Goal: Task Accomplishment & Management: Use online tool/utility

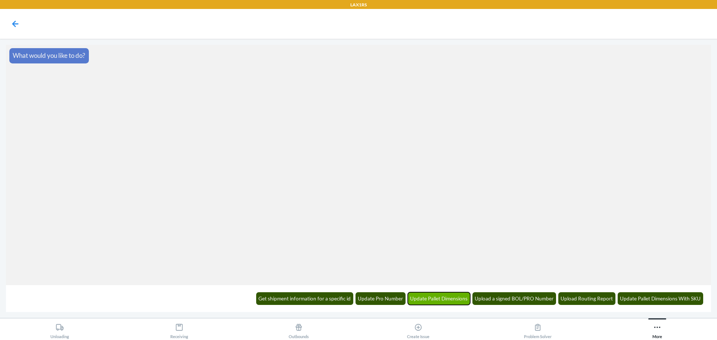
click at [444, 296] on button "Update Pallet Dimensions" at bounding box center [439, 298] width 63 height 13
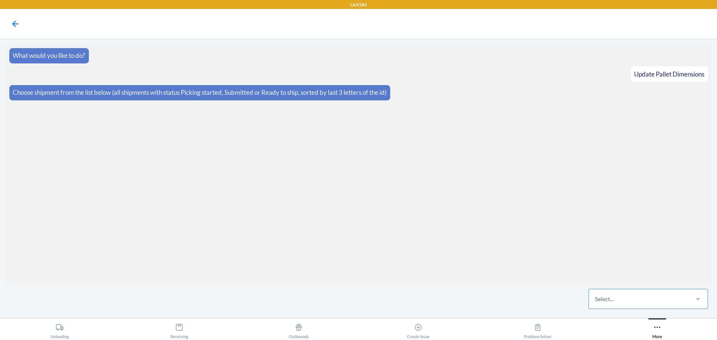
click at [621, 305] on div "Select..." at bounding box center [638, 298] width 99 height 19
click at [596, 304] on input "Select..." at bounding box center [595, 299] width 1 height 9
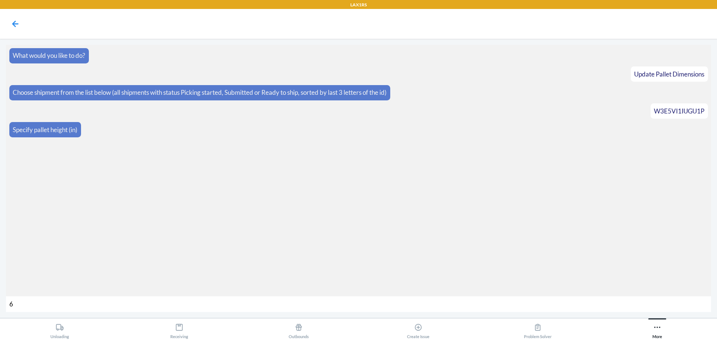
type input "63"
type input "597"
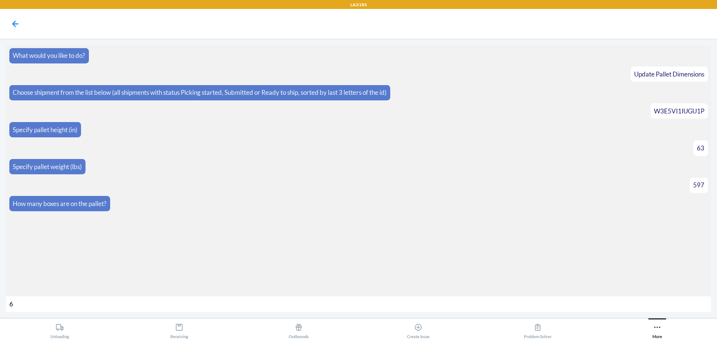
type input "60"
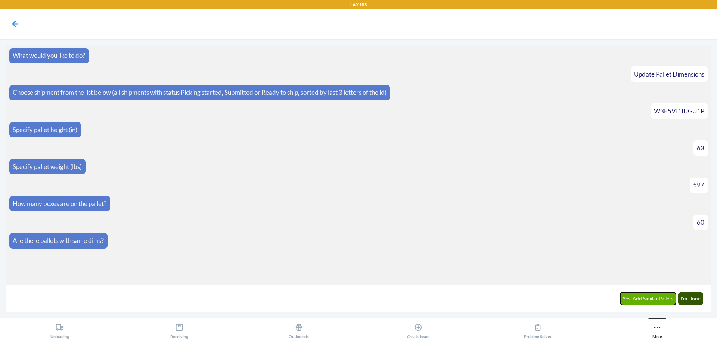
click at [655, 298] on button "Yes, Add Similar Pallets" at bounding box center [648, 298] width 56 height 13
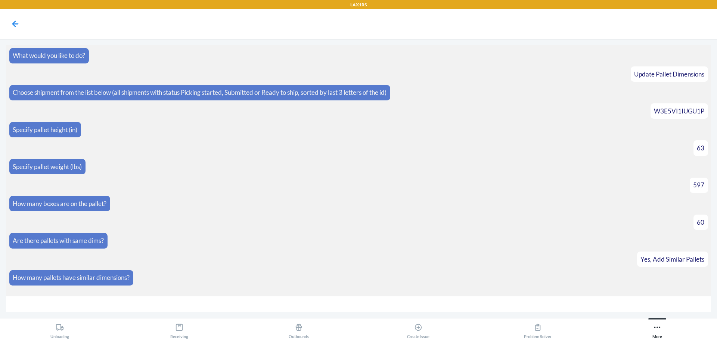
type input "2"
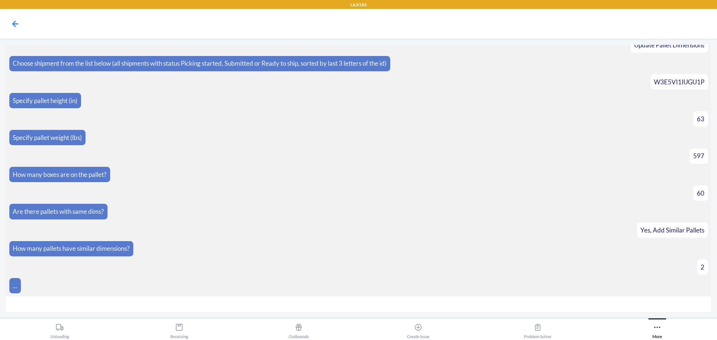
scroll to position [88, 0]
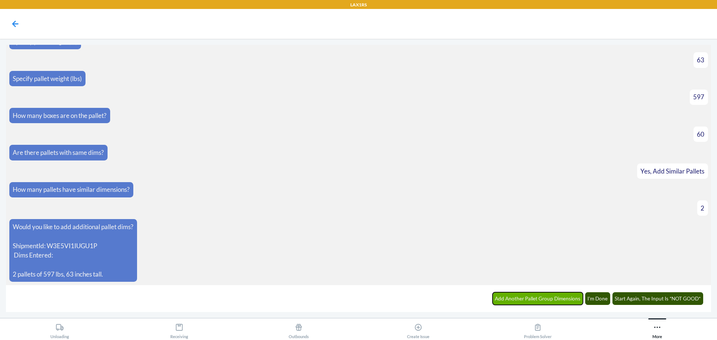
click at [547, 301] on button "Add Another Pallet Group Dimensions" at bounding box center [538, 298] width 91 height 13
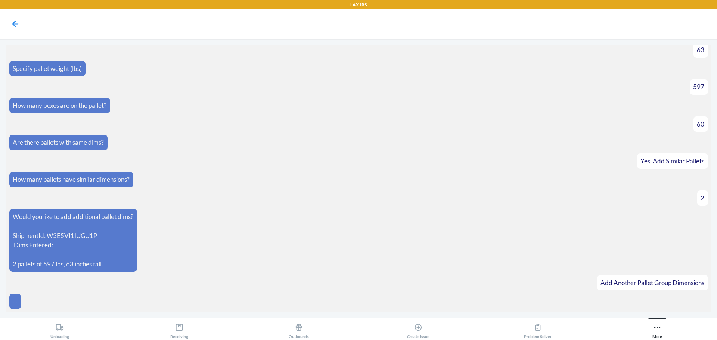
scroll to position [114, 0]
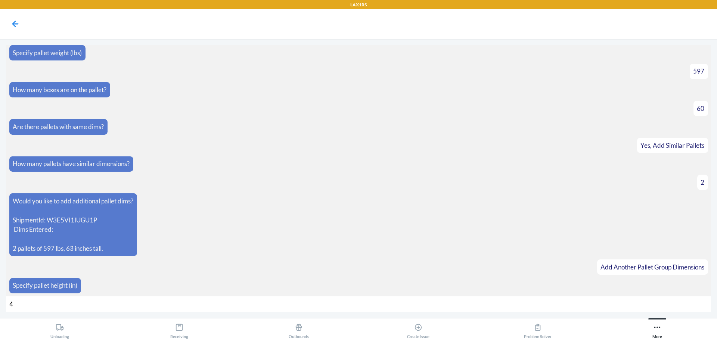
type input "44"
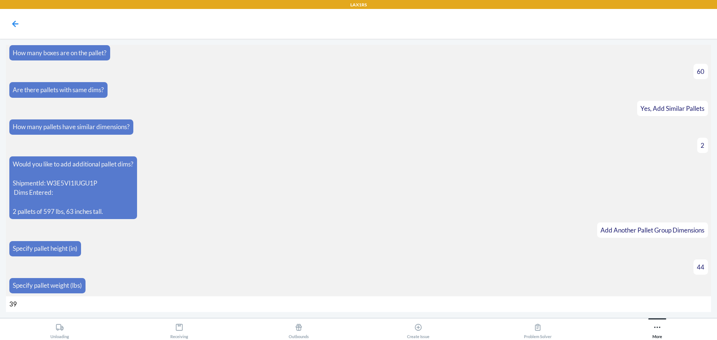
type input "390"
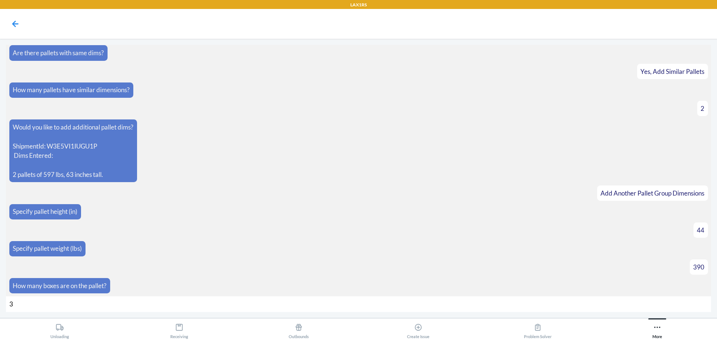
type input "38"
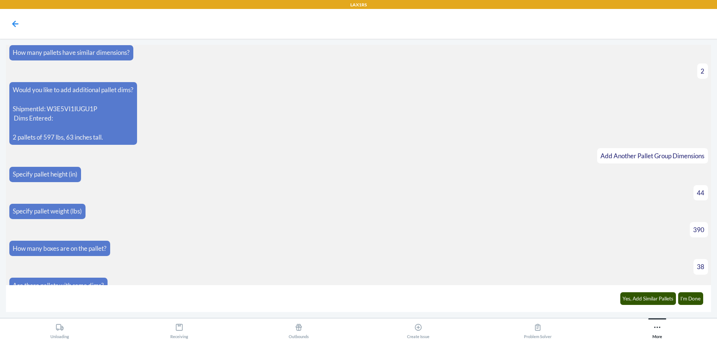
scroll to position [236, 0]
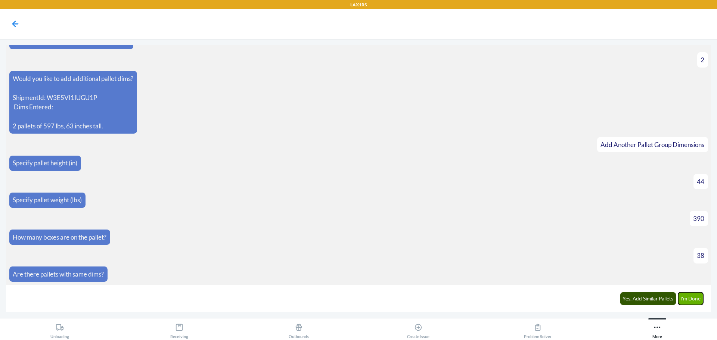
click at [691, 300] on button "I'm Done" at bounding box center [690, 298] width 25 height 13
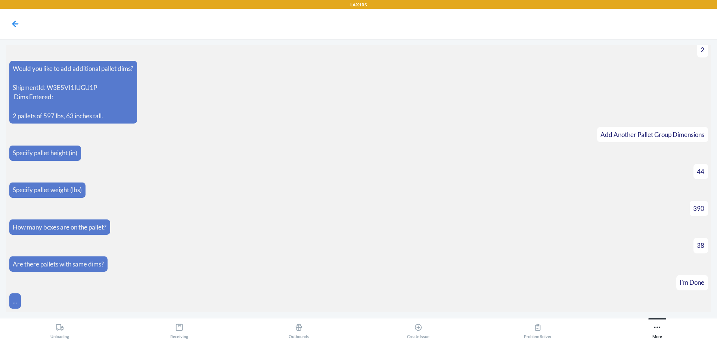
scroll to position [340, 0]
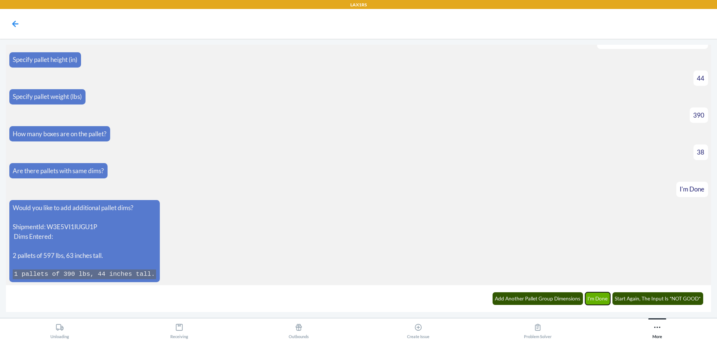
click at [593, 296] on button "I'm Done" at bounding box center [597, 298] width 25 height 13
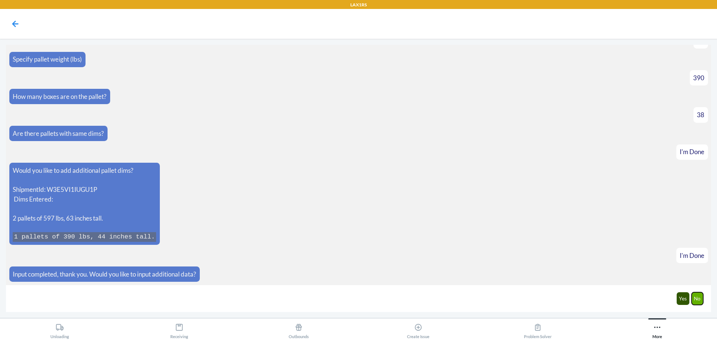
click at [698, 302] on button "No" at bounding box center [698, 298] width 12 height 13
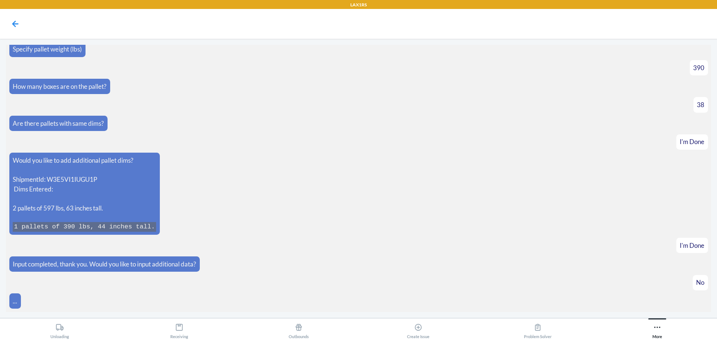
scroll to position [414, 0]
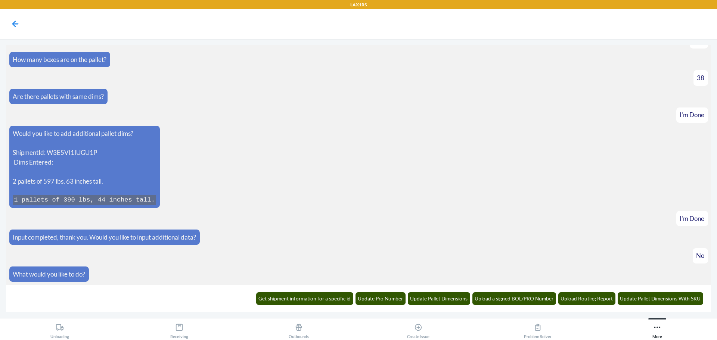
click at [65, 155] on p "ShipmentId: W3E5VI1IUGU1P Dims Entered:" at bounding box center [84, 157] width 143 height 19
copy p "W3E5VI1IUGU1P"
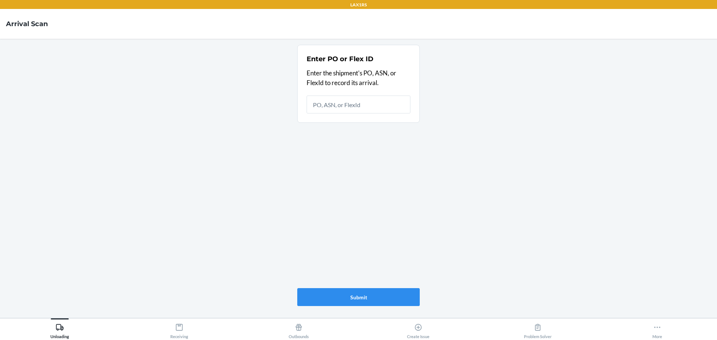
click at [663, 312] on main "Enter PO or Flex ID Enter the shipment's PO, ASN, or FlexId to record its arriv…" at bounding box center [358, 178] width 717 height 279
click at [652, 322] on button "More" at bounding box center [656, 329] width 119 height 21
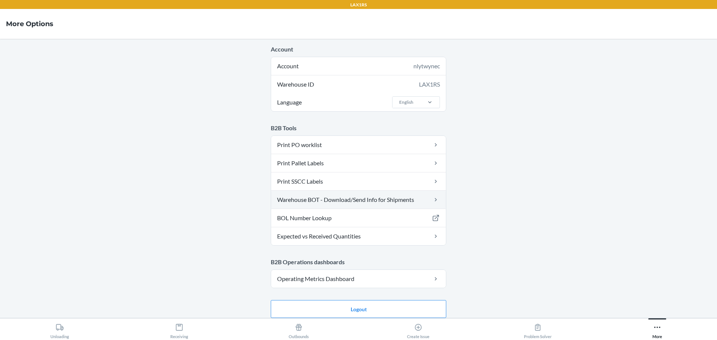
click at [379, 196] on link "Warehouse BOT - Download/Send Info for Shipments" at bounding box center [358, 200] width 175 height 18
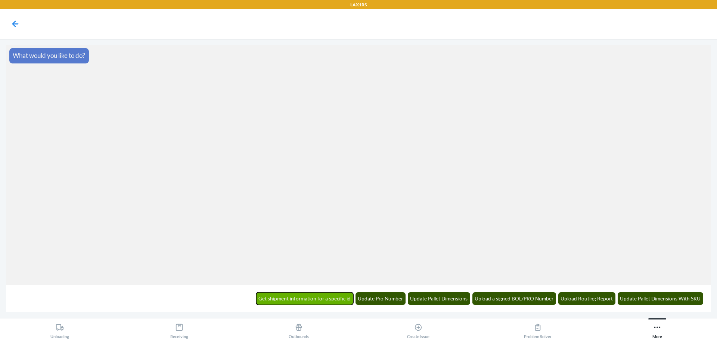
click at [316, 301] on button "Get shipment information for a specific id" at bounding box center [304, 298] width 97 height 13
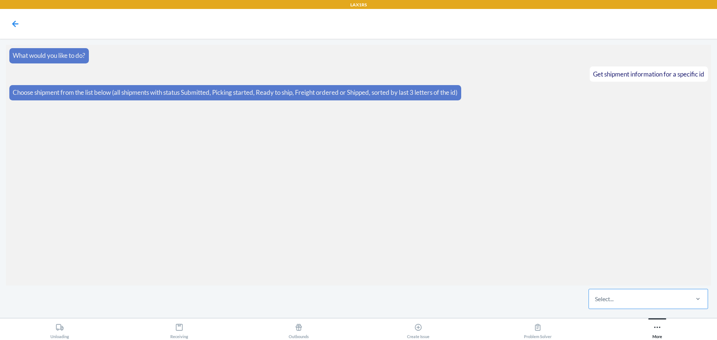
click at [658, 299] on div "Select..." at bounding box center [638, 298] width 99 height 19
click at [596, 299] on input "Select..." at bounding box center [595, 299] width 1 height 9
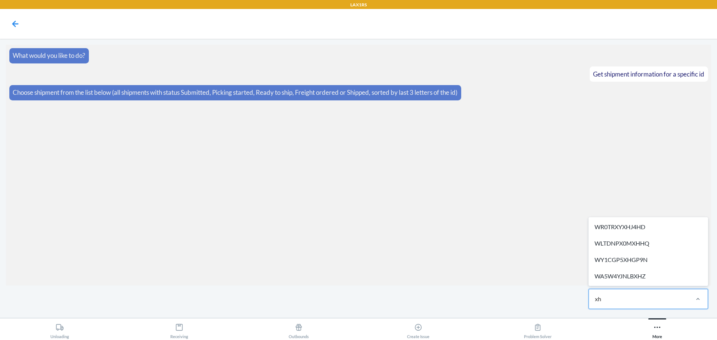
type input "xhh"
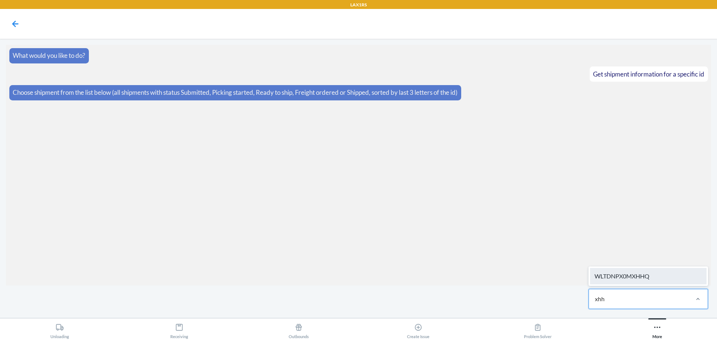
click at [639, 274] on div "WLTDNPX0MXHHQ" at bounding box center [648, 276] width 117 height 16
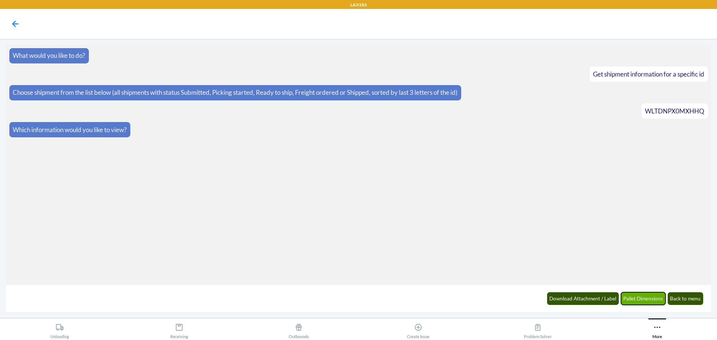
click at [626, 299] on button "Pallet Dimensions" at bounding box center [643, 298] width 45 height 13
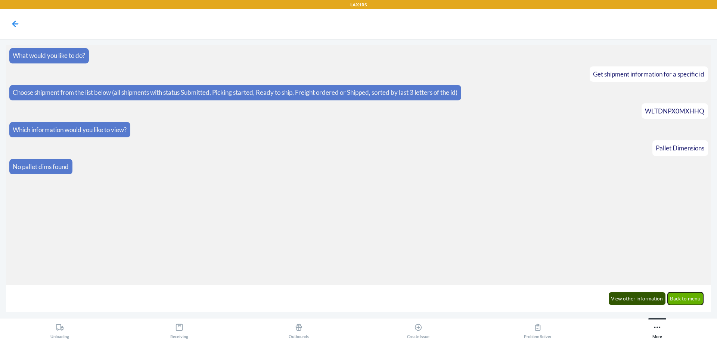
click at [681, 299] on button "Back to menu" at bounding box center [686, 298] width 36 height 13
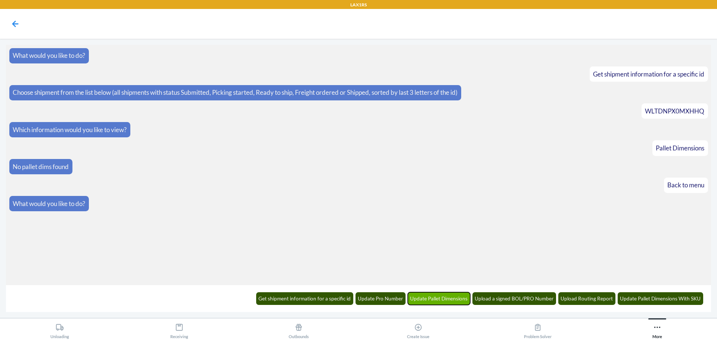
click at [441, 298] on button "Update Pallet Dimensions" at bounding box center [439, 298] width 63 height 13
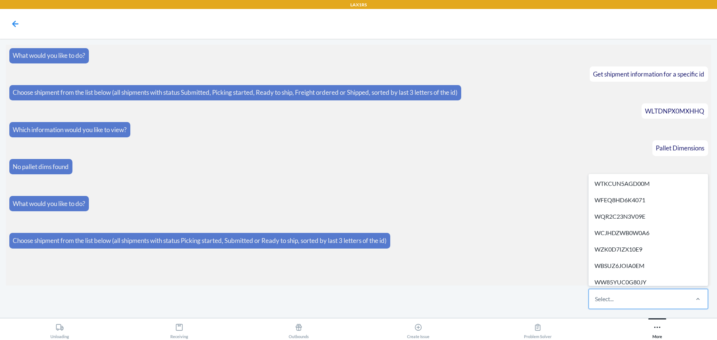
click at [619, 303] on div "Select..." at bounding box center [638, 298] width 99 height 19
click at [596, 303] on input "option WTKCUN5AGD00M focused, 1 of 355. 355 results available. Use Up and Down …" at bounding box center [595, 299] width 1 height 9
type input "WLTDNPX0MXHHQ"
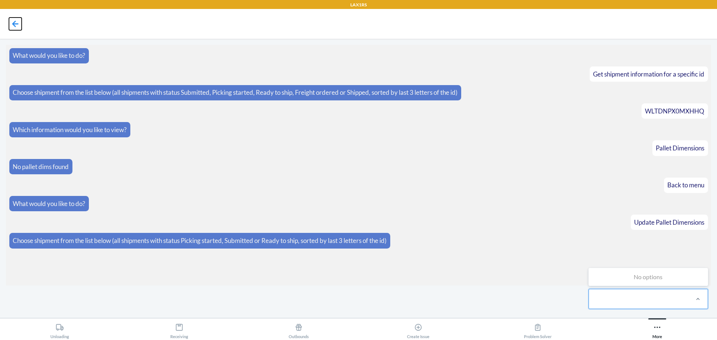
click at [12, 23] on icon at bounding box center [15, 24] width 13 height 13
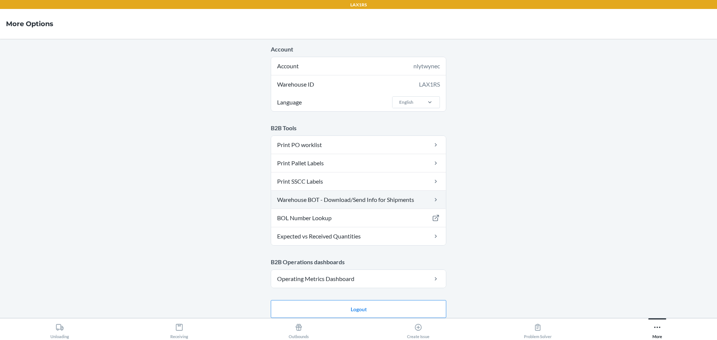
click at [333, 199] on link "Warehouse BOT - Download/Send Info for Shipments" at bounding box center [358, 200] width 175 height 18
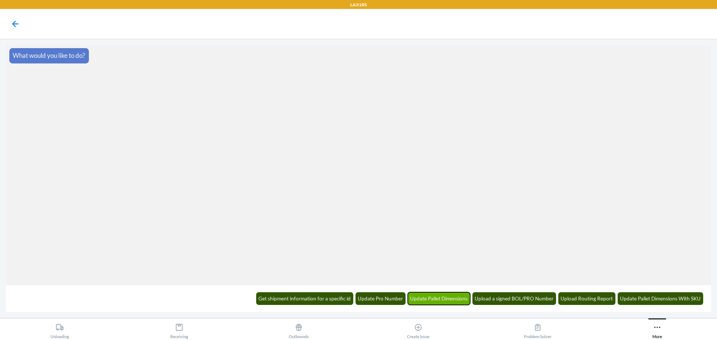
click at [440, 302] on button "Update Pallet Dimensions" at bounding box center [439, 298] width 63 height 13
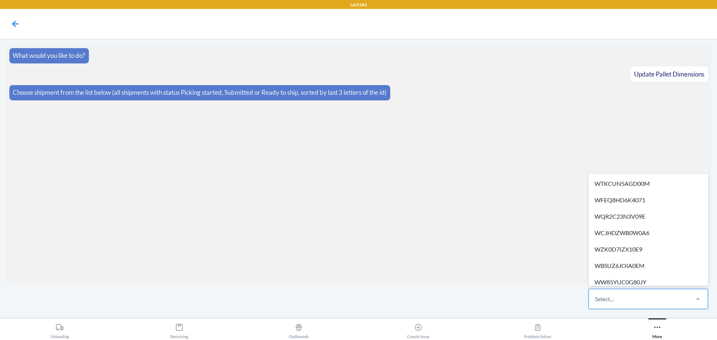
drag, startPoint x: 607, startPoint y: 297, endPoint x: 619, endPoint y: 286, distance: 16.4
click at [609, 297] on div "Select..." at bounding box center [604, 299] width 19 height 9
click at [596, 297] on input "option WTKCUN5AGD00M focused, 1 of 355. 355 results available. Use Up and Down …" at bounding box center [595, 299] width 1 height 9
type input "WLTDNPX0MXHHQ"
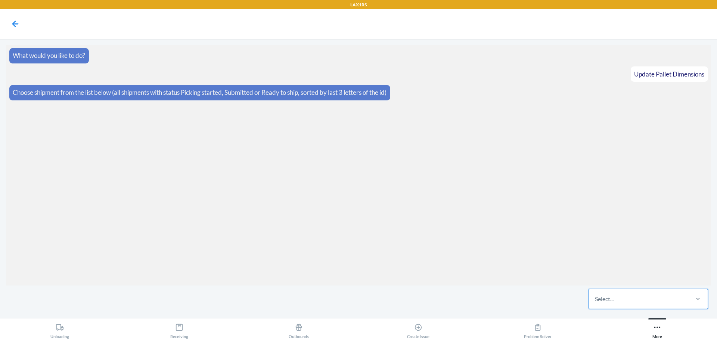
drag, startPoint x: 662, startPoint y: 301, endPoint x: 562, endPoint y: 301, distance: 100.1
click at [562, 301] on div "0 results available. Select is focused ,type to refine list, press Down to open…" at bounding box center [358, 299] width 705 height 27
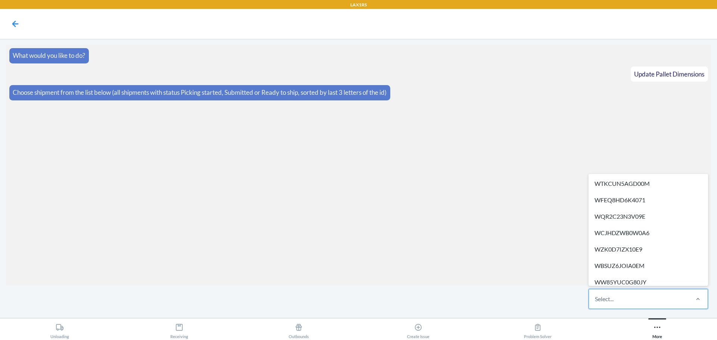
click at [622, 295] on div "Select..." at bounding box center [638, 298] width 99 height 19
click at [596, 295] on input "option WTKCUN5AGD00M focused, 1 of 355. 355 results available. Use Up and Down …" at bounding box center [595, 299] width 1 height 9
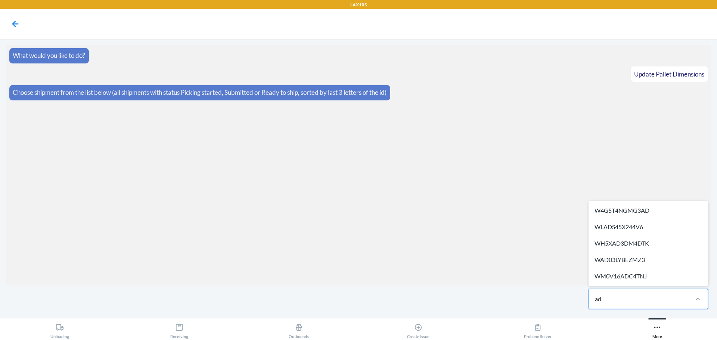
type input "a"
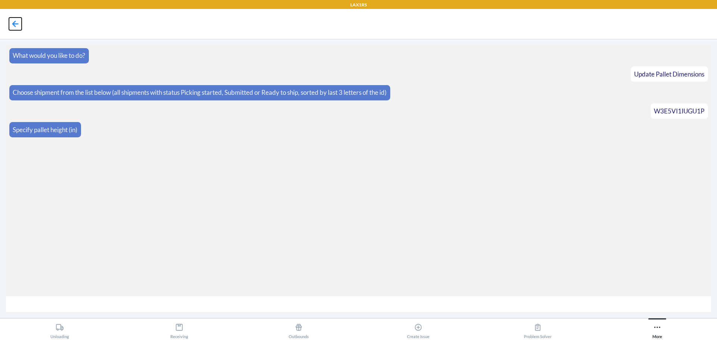
click at [10, 22] on icon at bounding box center [15, 24] width 13 height 13
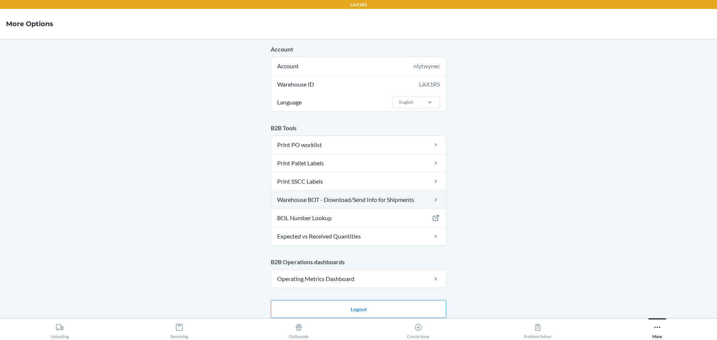
click at [308, 191] on link "Warehouse BOT - Download/Send Info for Shipments" at bounding box center [358, 200] width 175 height 18
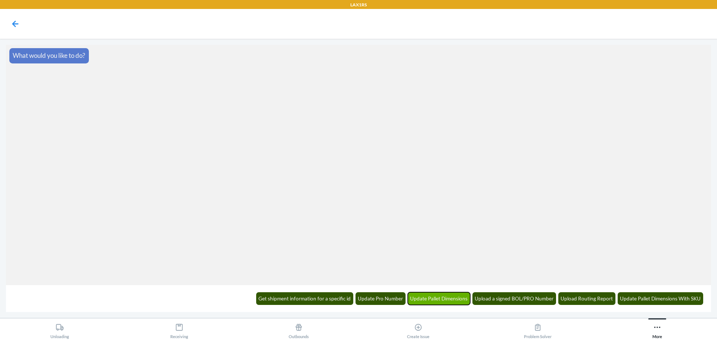
click at [430, 299] on button "Update Pallet Dimensions" at bounding box center [439, 298] width 63 height 13
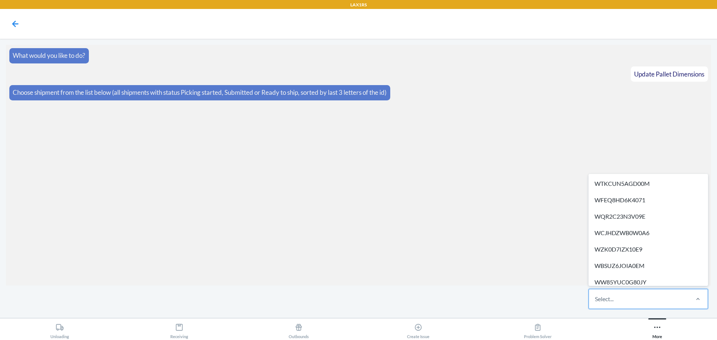
click at [614, 297] on div "Select..." at bounding box center [604, 299] width 19 height 9
click at [596, 297] on input "option WTKCUN5AGD00M focused, 1 of 355. 355 results available. Use Up and Down …" at bounding box center [595, 299] width 1 height 9
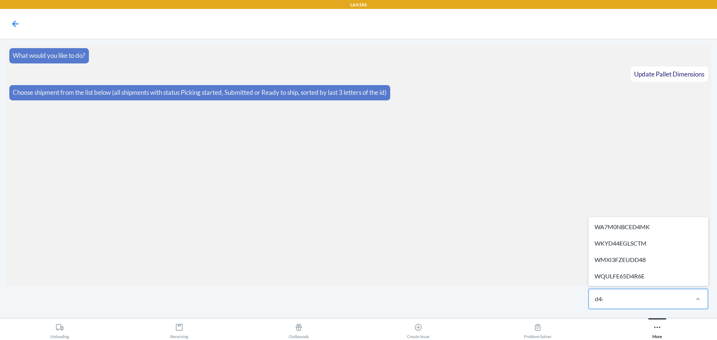
type input "d4mk"
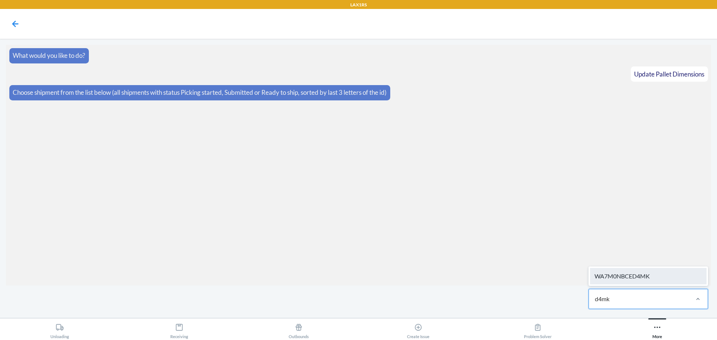
click at [615, 281] on div "WA7M0NBCED4MK" at bounding box center [648, 276] width 117 height 16
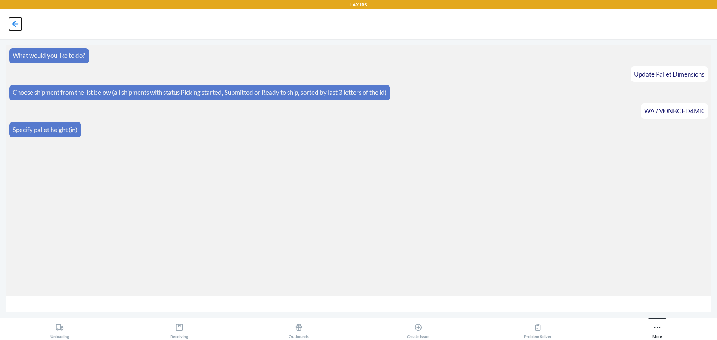
click at [14, 25] on icon at bounding box center [15, 24] width 6 height 6
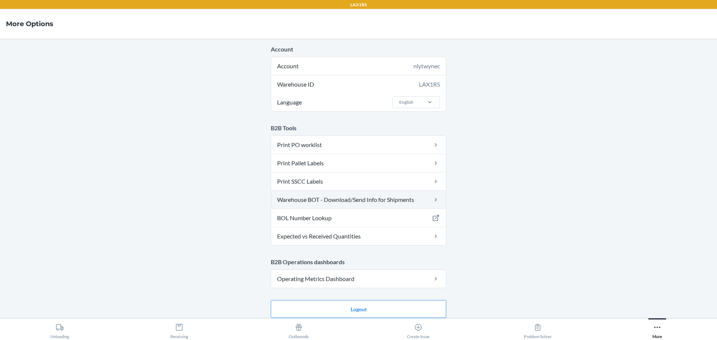
click at [339, 202] on link "Warehouse BOT - Download/Send Info for Shipments" at bounding box center [358, 200] width 175 height 18
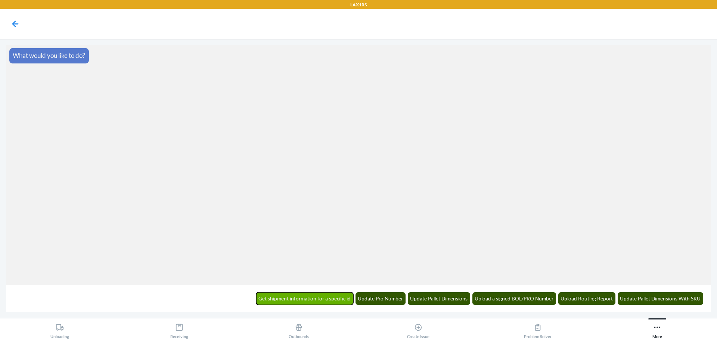
click at [283, 298] on button "Get shipment information for a specific id" at bounding box center [304, 298] width 97 height 13
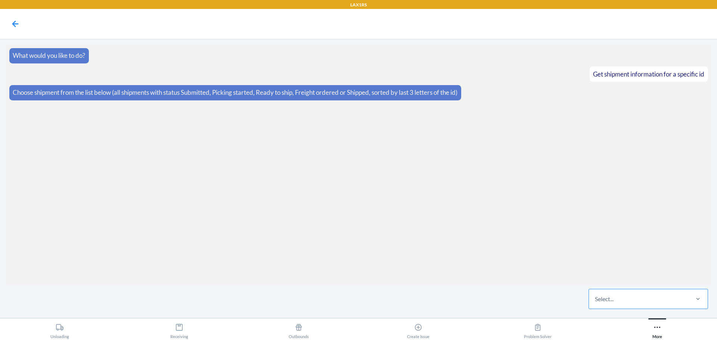
click at [623, 298] on div "Select..." at bounding box center [638, 298] width 99 height 19
click at [596, 298] on input "Select..." at bounding box center [595, 299] width 1 height 9
type input "d4mk"
click at [625, 278] on div "WA7M0NBCED4MK" at bounding box center [648, 276] width 117 height 16
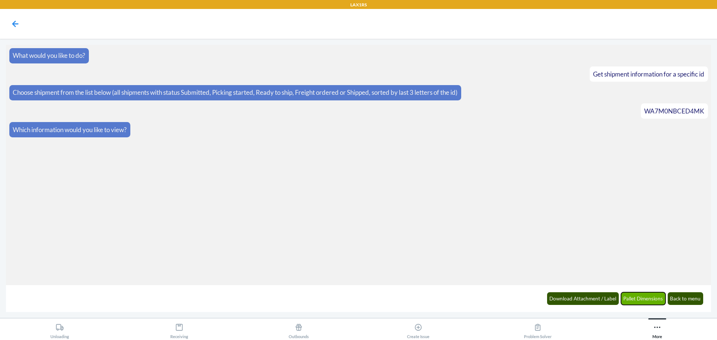
click at [654, 303] on button "Pallet Dimensions" at bounding box center [643, 298] width 45 height 13
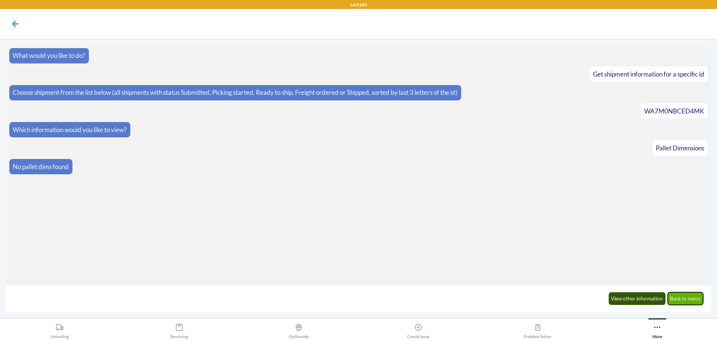
click at [675, 297] on button "Back to menu" at bounding box center [686, 298] width 36 height 13
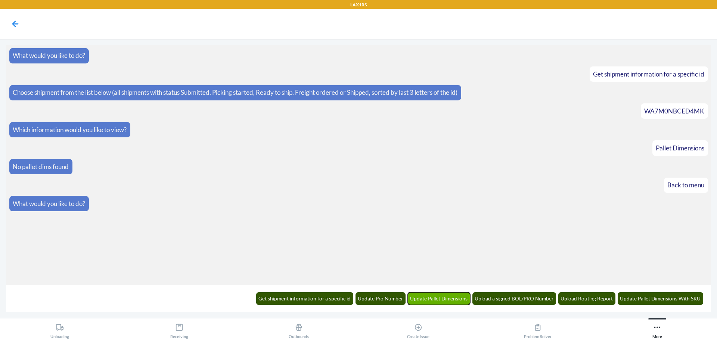
click at [425, 301] on button "Update Pallet Dimensions" at bounding box center [439, 298] width 63 height 13
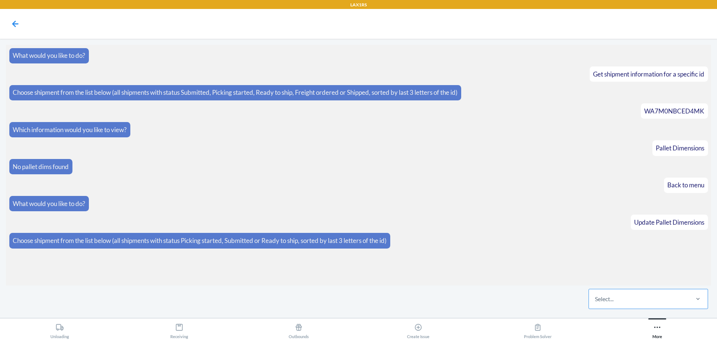
click at [622, 303] on div "Select..." at bounding box center [638, 298] width 99 height 19
click at [596, 303] on input "Select..." at bounding box center [595, 299] width 1 height 9
click at [636, 302] on div "Select..." at bounding box center [638, 298] width 99 height 19
click at [596, 302] on input "0 results available. Select is focused ,type to refine list, press Down to open…" at bounding box center [595, 299] width 1 height 9
type input "d4mk"
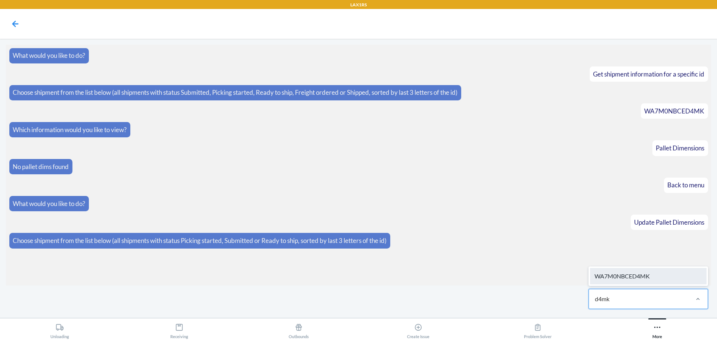
click at [642, 284] on div "WA7M0NBCED4MK" at bounding box center [648, 276] width 117 height 16
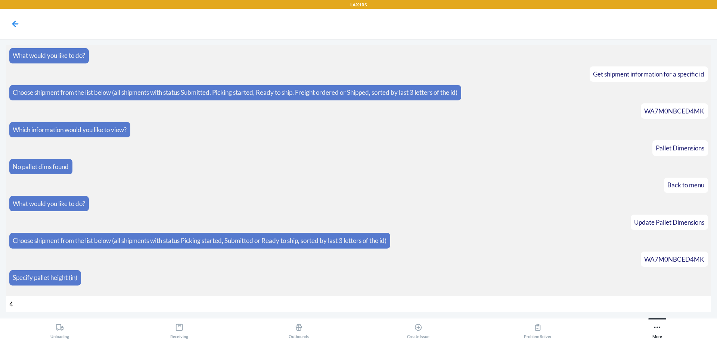
type input "47"
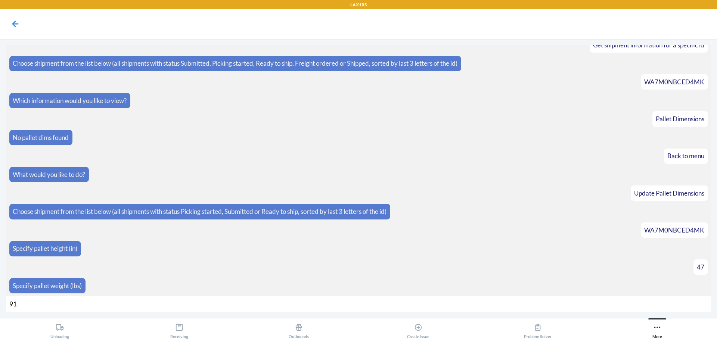
type input "916"
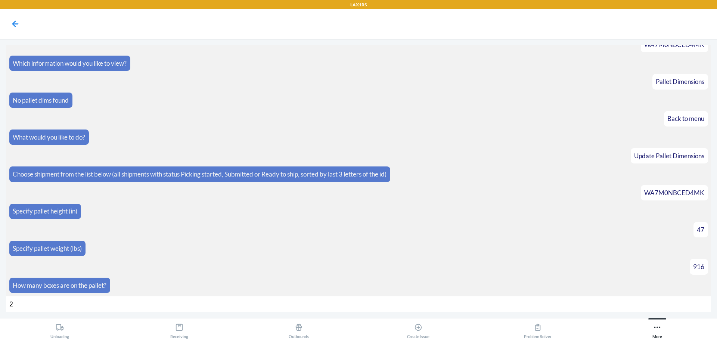
type input "29"
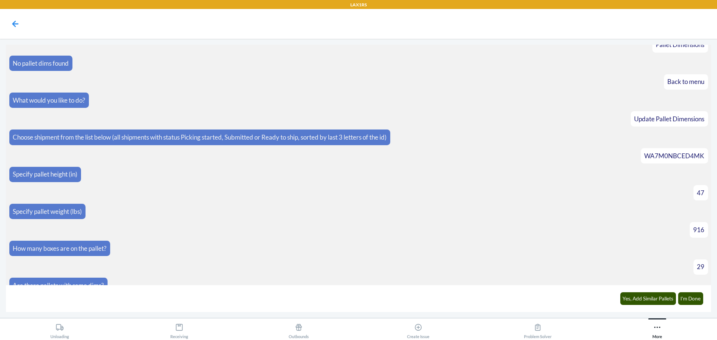
scroll to position [115, 0]
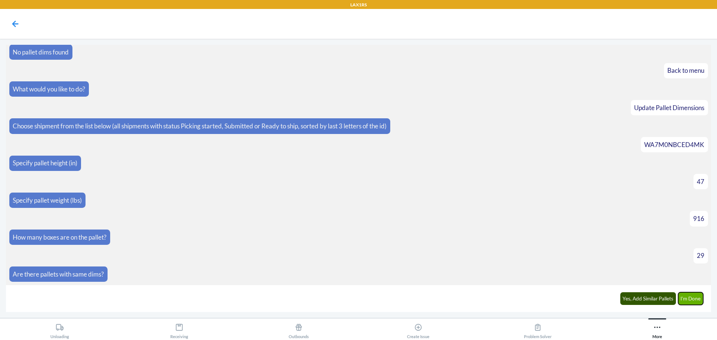
click at [682, 298] on button "I'm Done" at bounding box center [690, 298] width 25 height 13
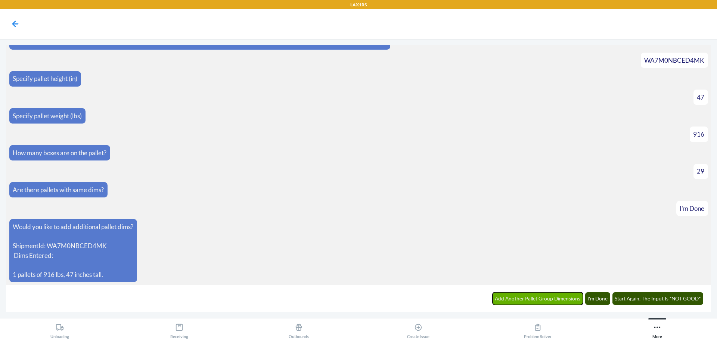
click at [551, 301] on button "Add Another Pallet Group Dimensions" at bounding box center [538, 298] width 91 height 13
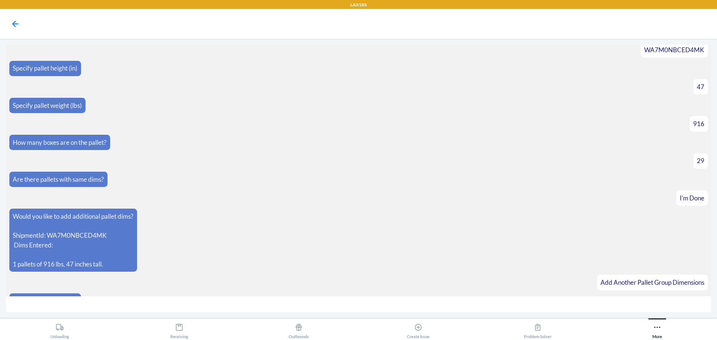
scroll to position [225, 0]
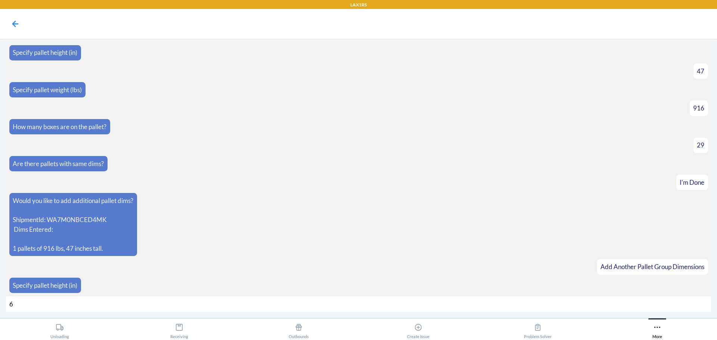
type input "69"
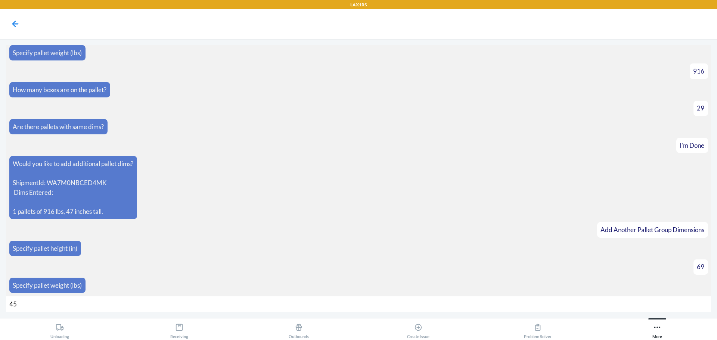
type input "454"
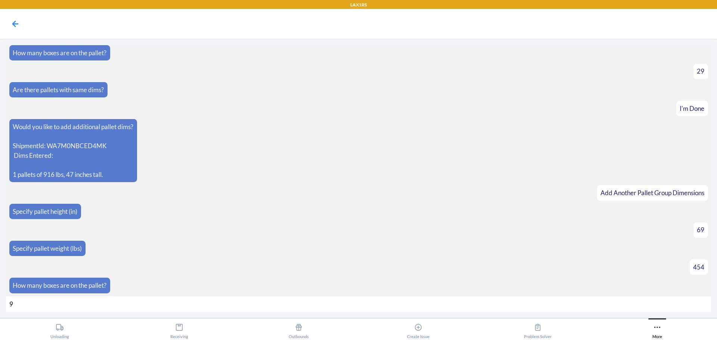
type input "90"
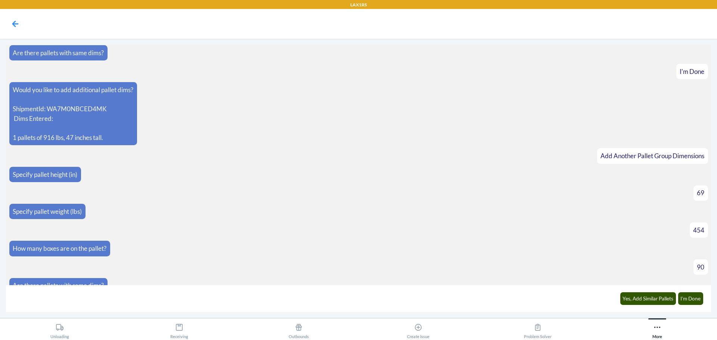
scroll to position [347, 0]
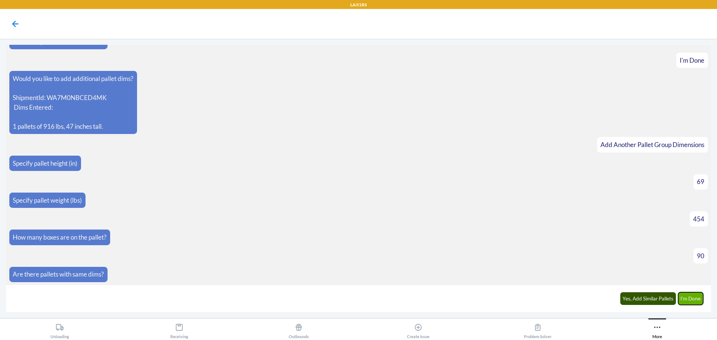
click at [698, 301] on button "I'm Done" at bounding box center [690, 298] width 25 height 13
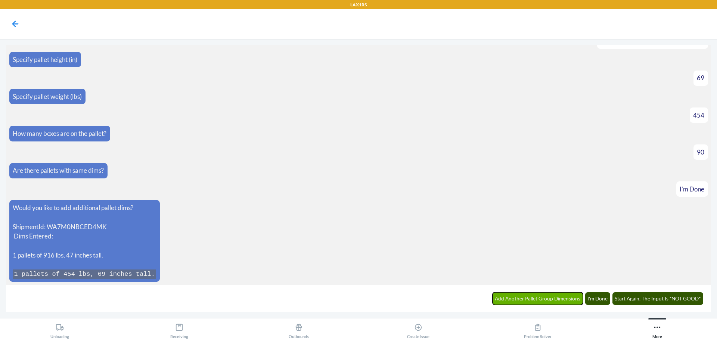
click at [566, 302] on button "Add Another Pallet Group Dimensions" at bounding box center [538, 298] width 91 height 13
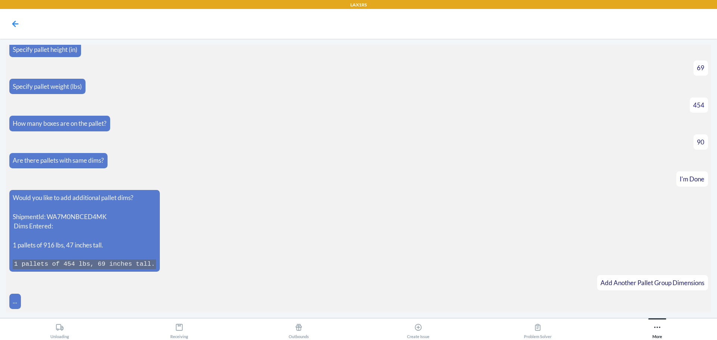
scroll to position [477, 0]
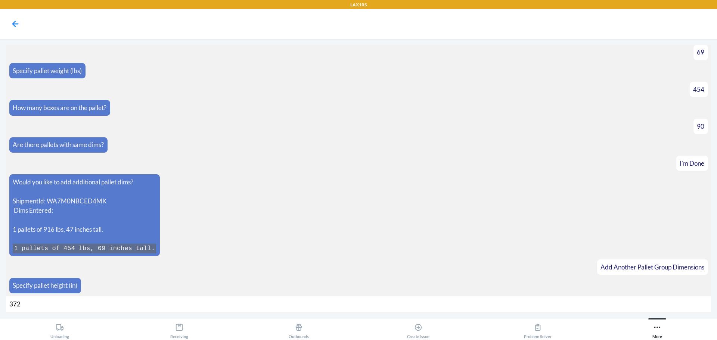
type input "37"
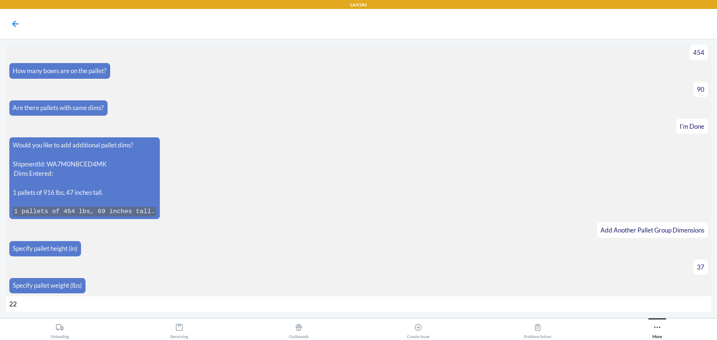
type input "228"
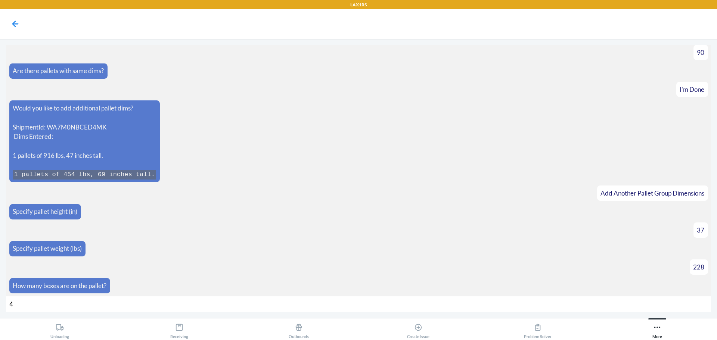
type input "46"
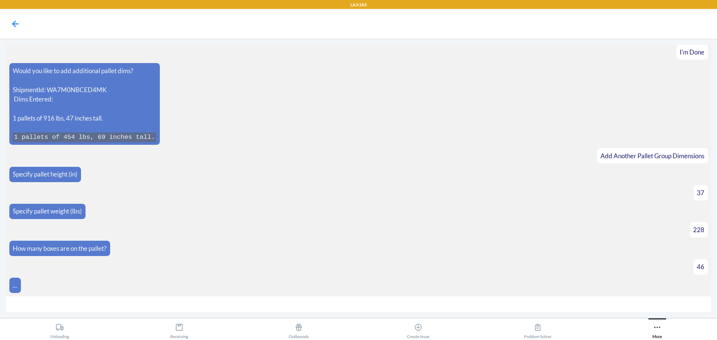
scroll to position [599, 0]
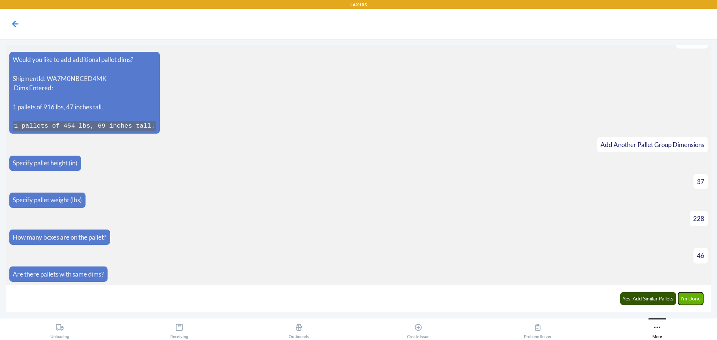
click at [690, 297] on button "I'm Done" at bounding box center [690, 298] width 25 height 13
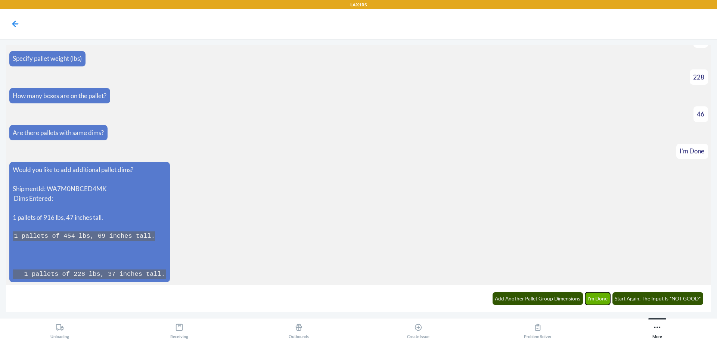
click at [590, 298] on button "I'm Done" at bounding box center [597, 298] width 25 height 13
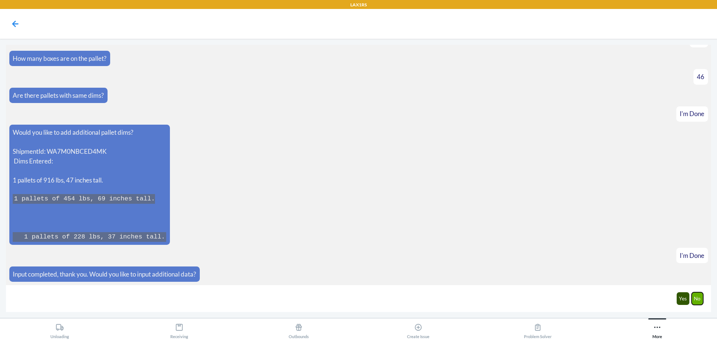
click at [696, 297] on button "No" at bounding box center [698, 298] width 12 height 13
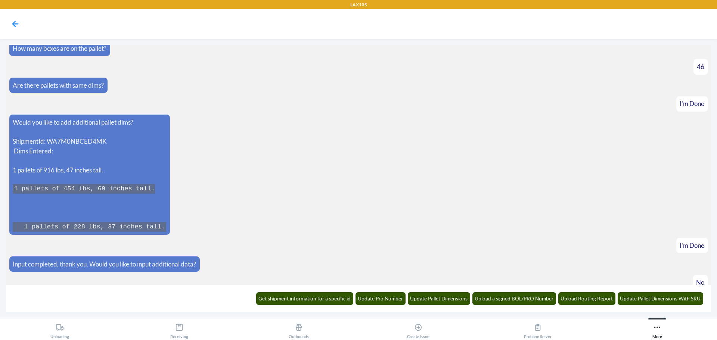
scroll to position [815, 0]
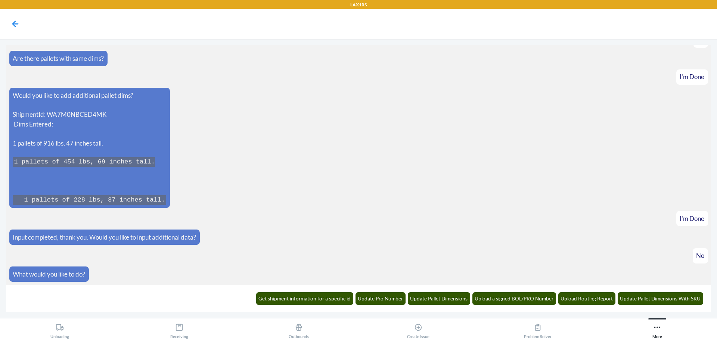
click at [93, 116] on p "ShipmentId: WA7M0NBCED4MK Dims Entered:" at bounding box center [89, 119] width 153 height 19
copy p "WA7M0NBCED4MK"
click at [438, 299] on button "Update Pallet Dimensions" at bounding box center [439, 298] width 63 height 13
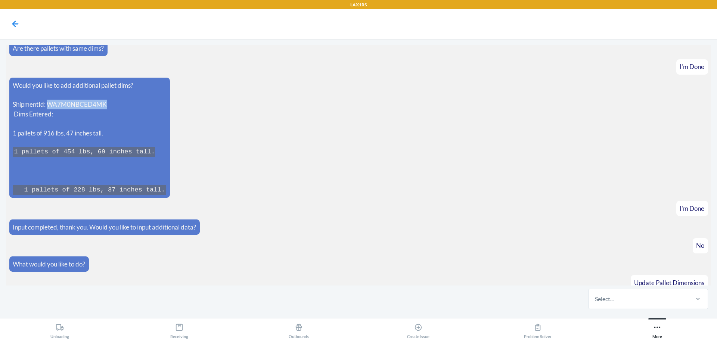
scroll to position [852, 0]
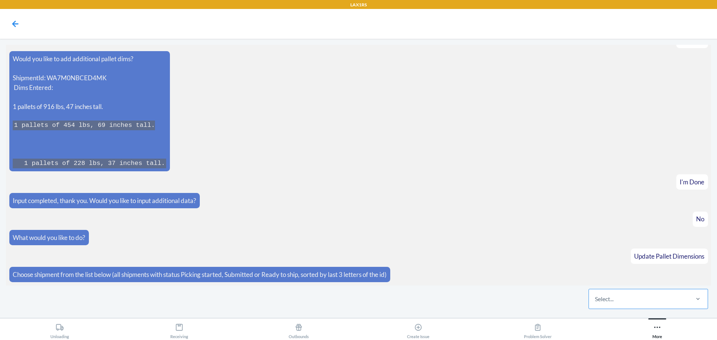
click at [623, 297] on div "Select..." at bounding box center [638, 298] width 99 height 19
click at [596, 297] on input "Select..." at bounding box center [595, 299] width 1 height 9
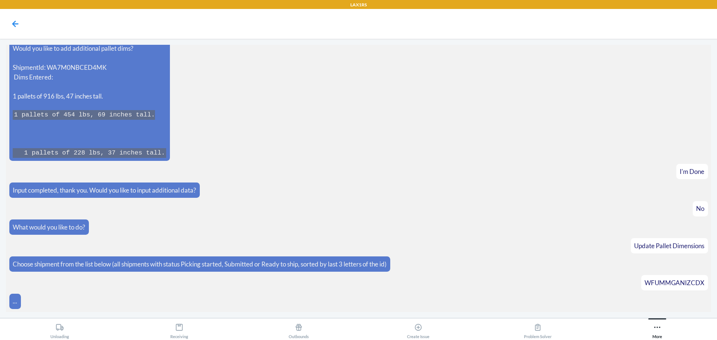
scroll to position [878, 0]
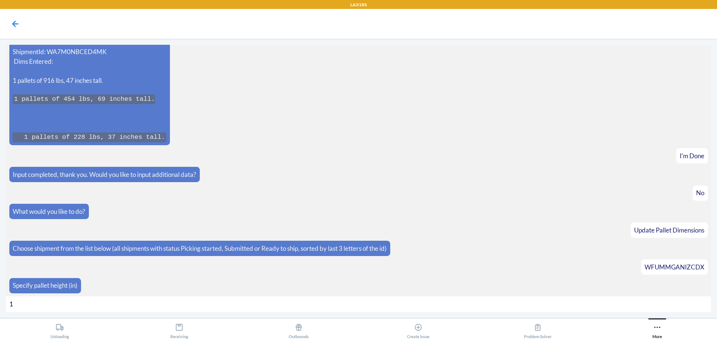
type input "14"
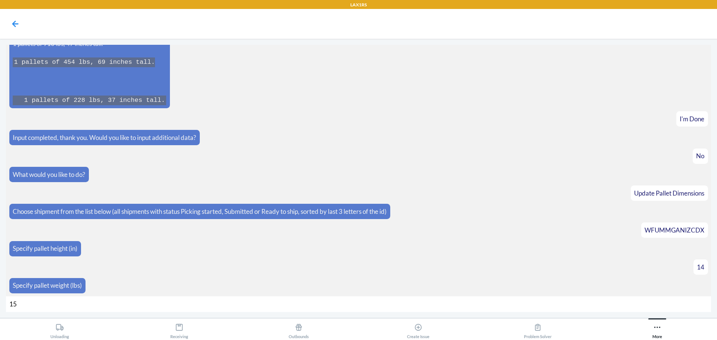
type input "152"
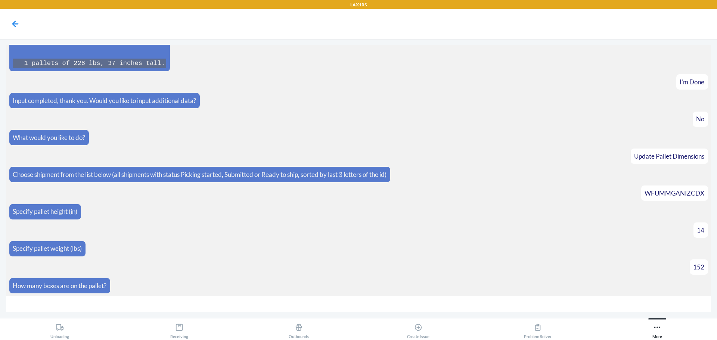
type input "4"
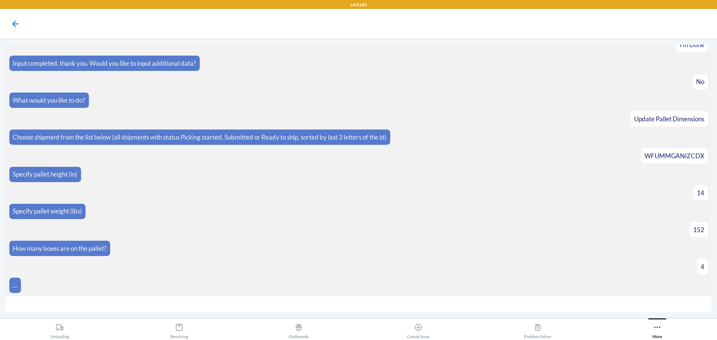
scroll to position [1000, 0]
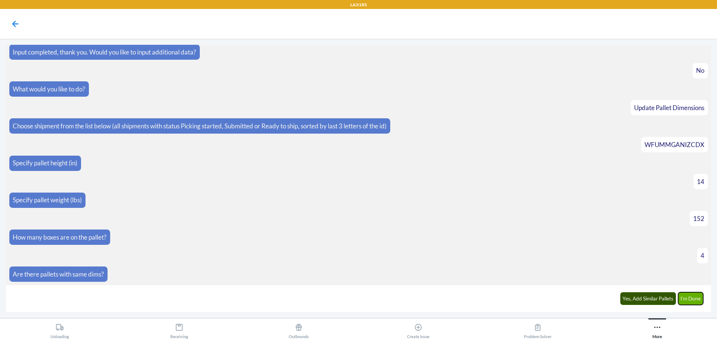
click at [693, 301] on button "I'm Done" at bounding box center [690, 298] width 25 height 13
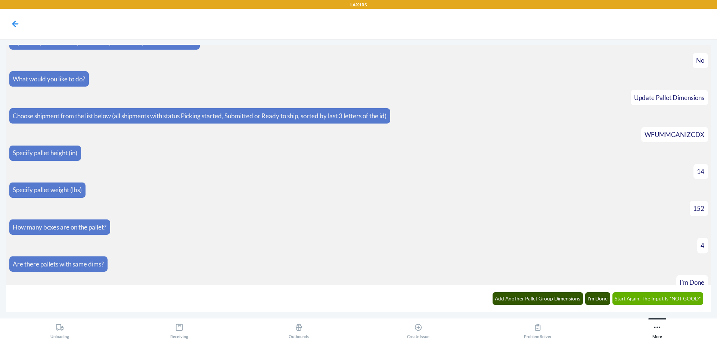
scroll to position [1085, 0]
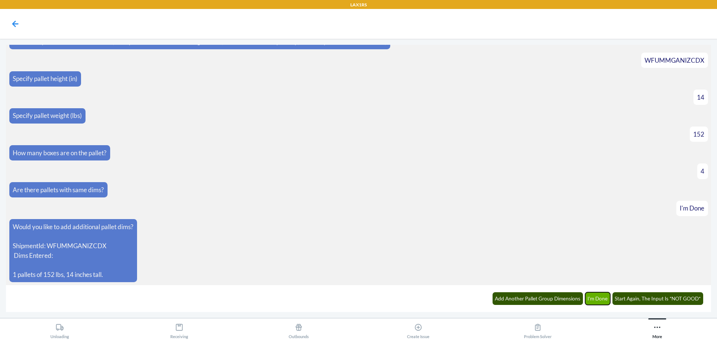
click at [597, 295] on button "I'm Done" at bounding box center [597, 298] width 25 height 13
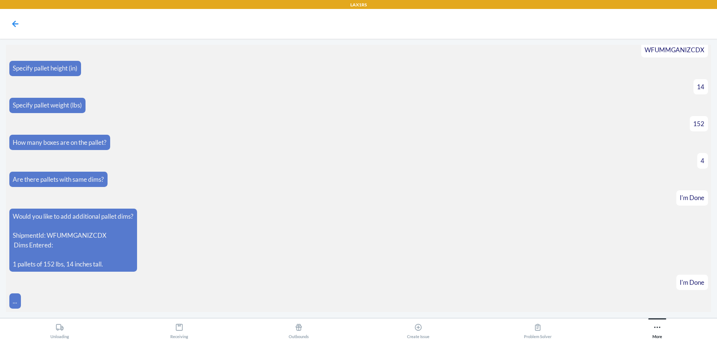
scroll to position [1122, 0]
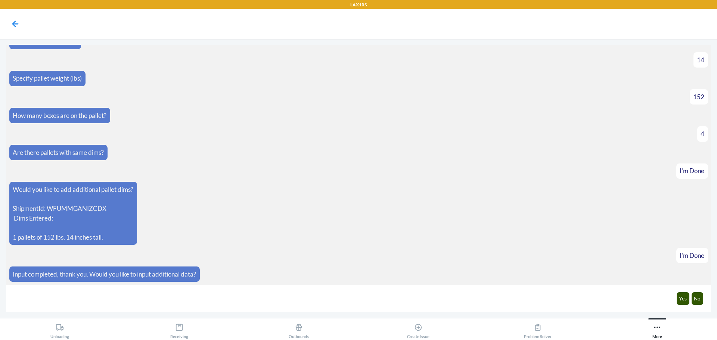
click at [89, 209] on p "ShipmentId: WFUMMGANIZCDX Dims Entered:" at bounding box center [73, 213] width 121 height 19
copy p "WFUMMGANIZCDX"
click at [696, 299] on button "No" at bounding box center [698, 298] width 12 height 13
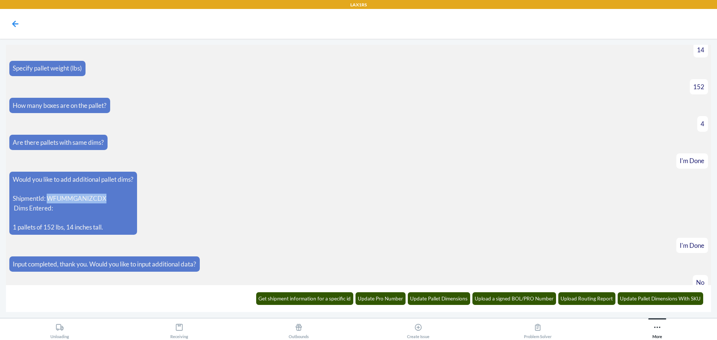
scroll to position [1159, 0]
